Goal: Task Accomplishment & Management: Use online tool/utility

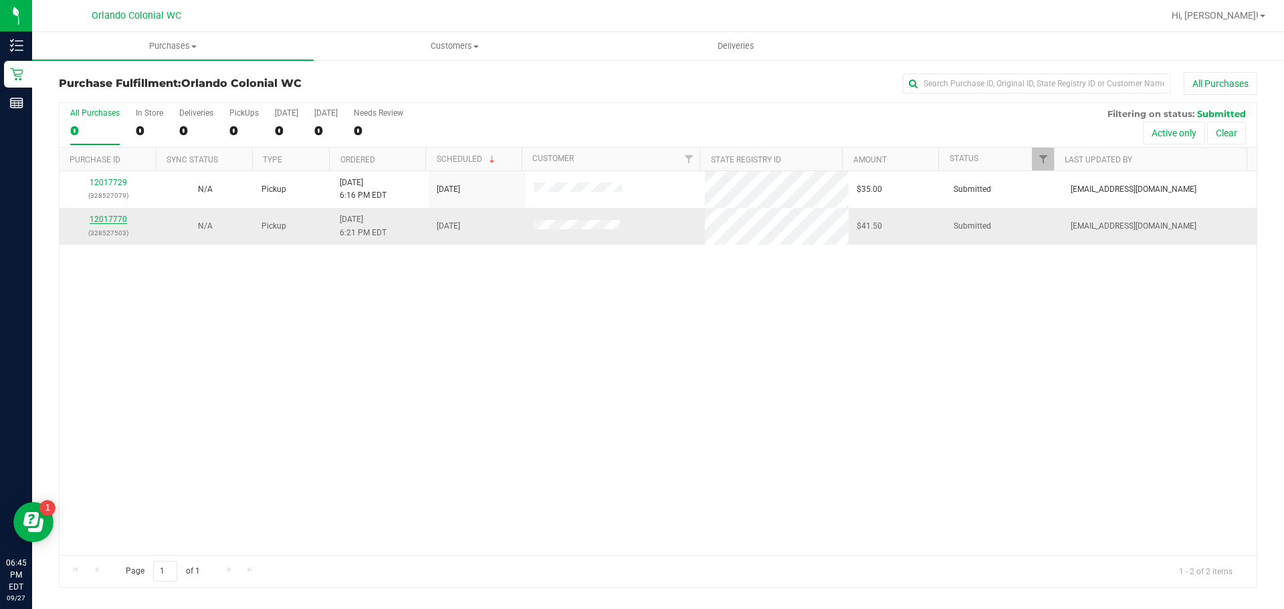
click at [100, 221] on link "12017770" at bounding box center [108, 219] width 37 height 9
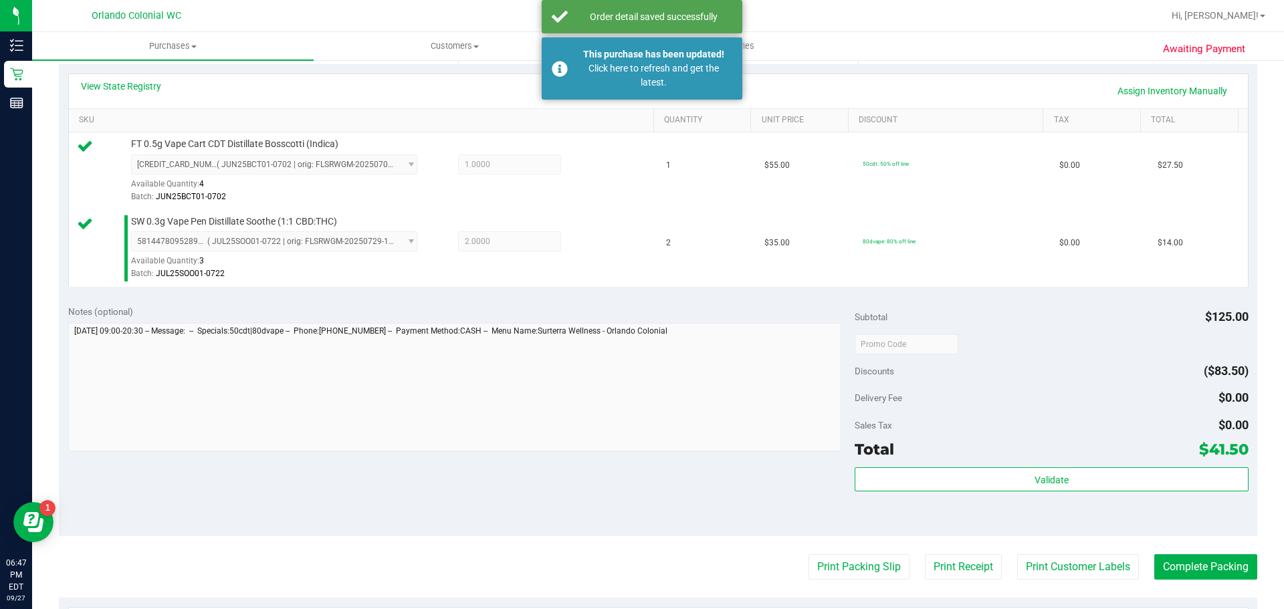
scroll to position [360, 0]
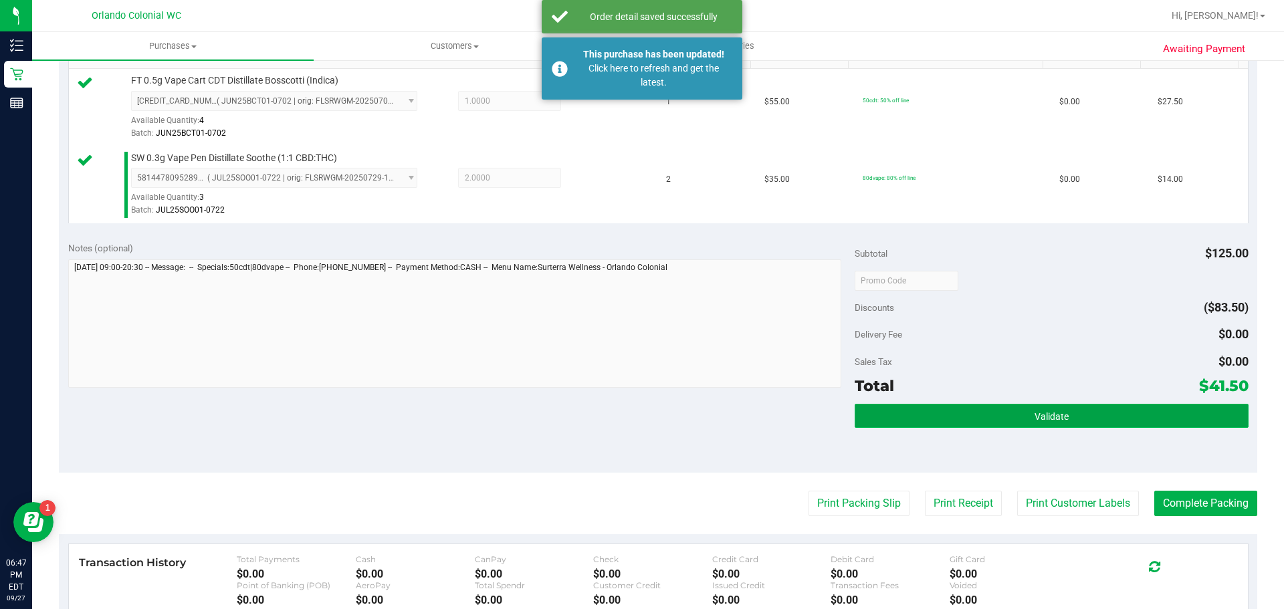
click at [1162, 425] on button "Validate" at bounding box center [1050, 416] width 393 height 24
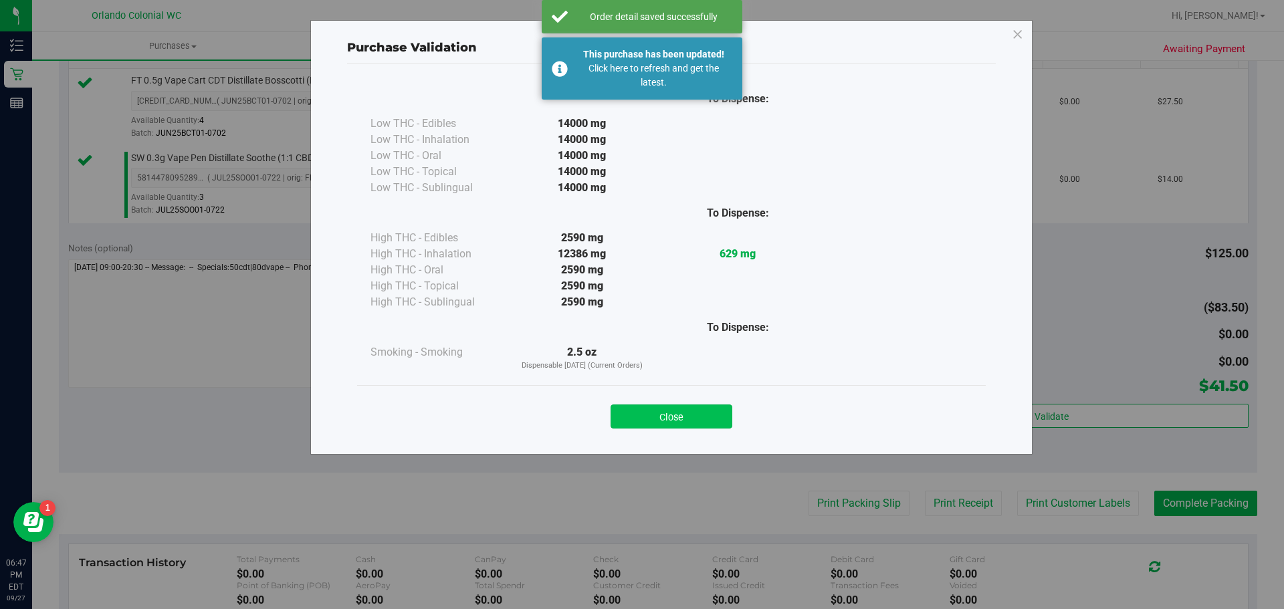
click at [647, 410] on button "Close" at bounding box center [671, 416] width 122 height 24
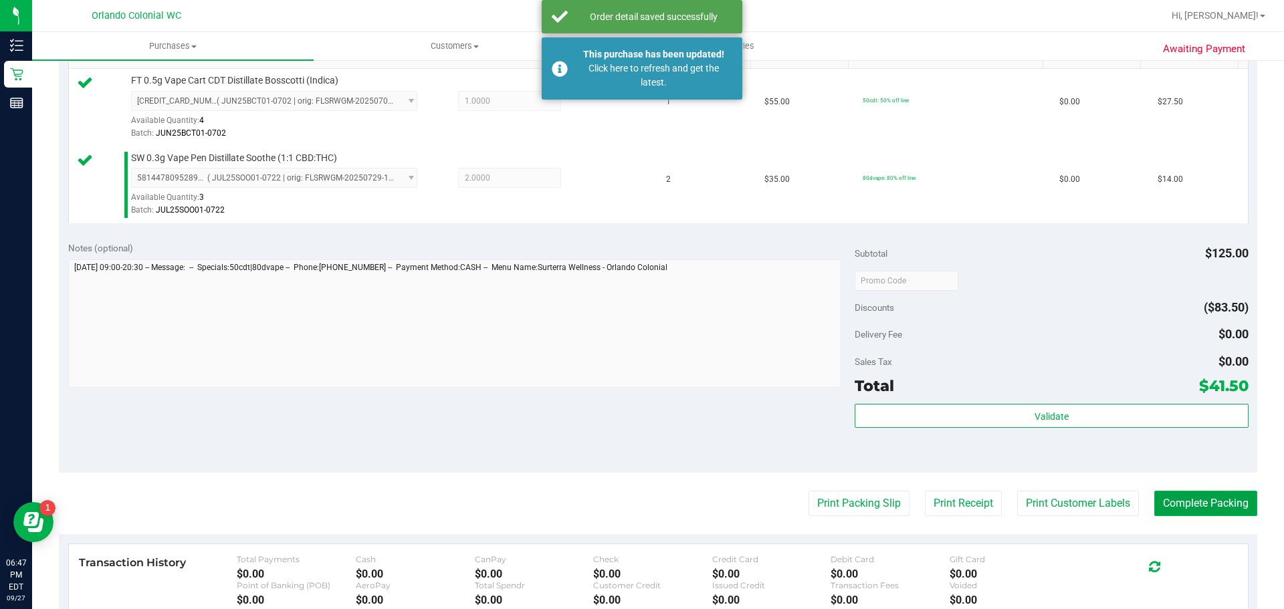
click at [1207, 514] on button "Complete Packing" at bounding box center [1205, 503] width 103 height 25
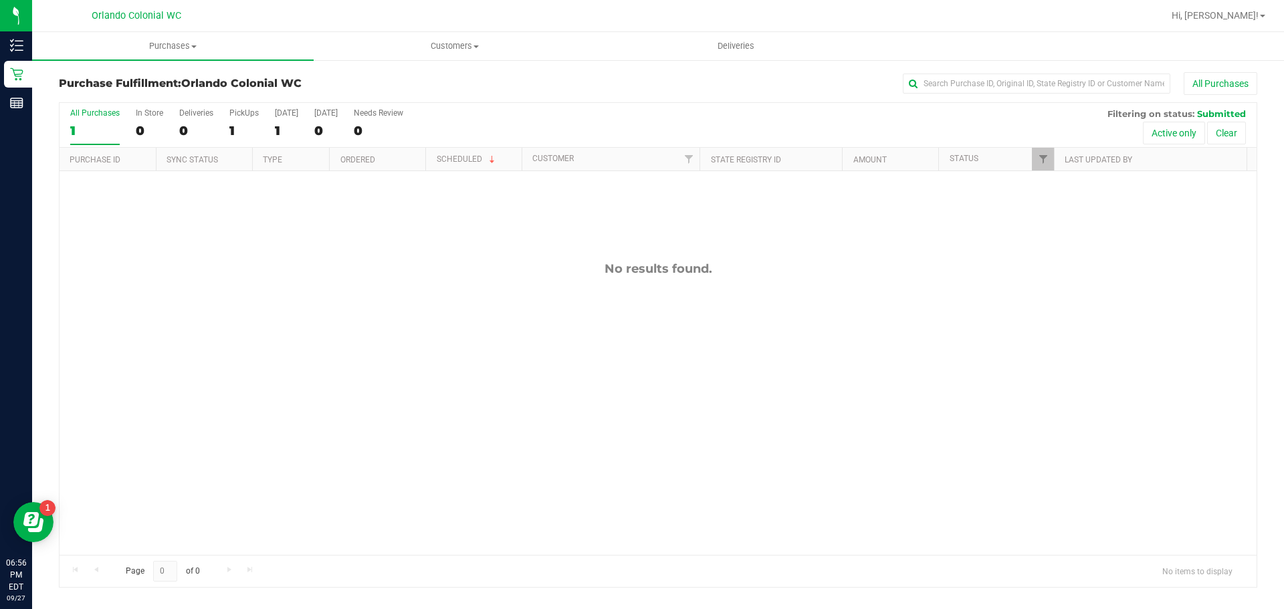
drag, startPoint x: 399, startPoint y: 160, endPoint x: 436, endPoint y: 233, distance: 81.0
click at [436, 233] on div "No results found." at bounding box center [657, 408] width 1197 height 474
click at [467, 264] on div "No results found." at bounding box center [657, 268] width 1197 height 15
